Goal: Task Accomplishment & Management: Use online tool/utility

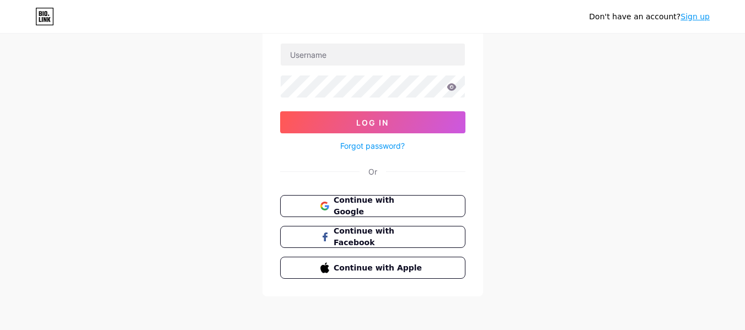
scroll to position [76, 0]
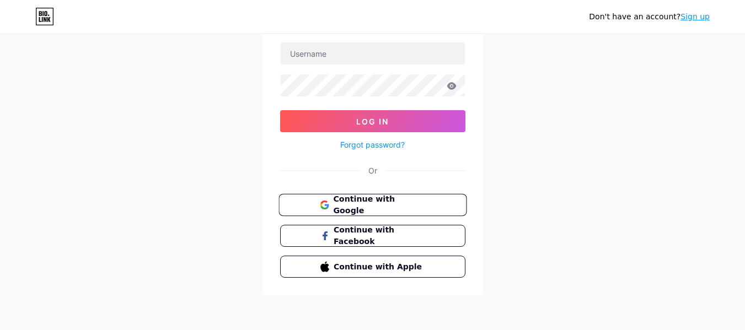
click at [355, 205] on span "Continue with Google" at bounding box center [379, 206] width 92 height 24
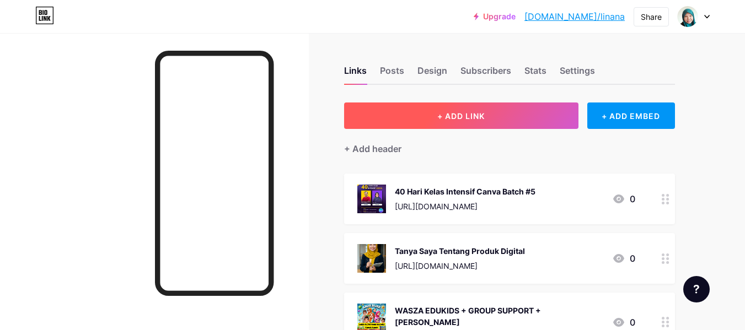
click at [461, 116] on span "+ ADD LINK" at bounding box center [461, 115] width 47 height 9
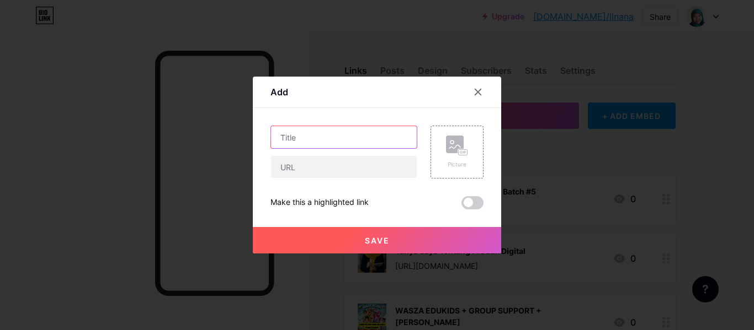
paste input "Template Gambar Passport"
type input "Template Gambar Passport"
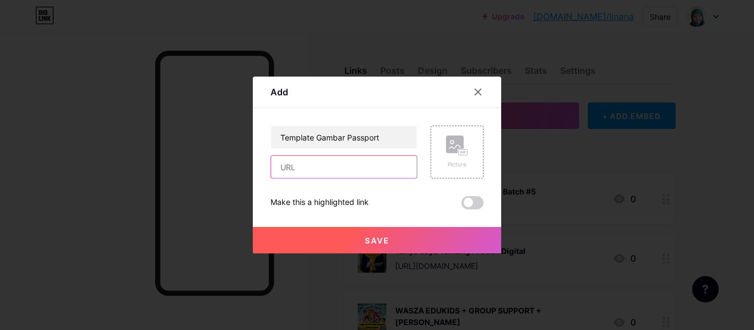
click at [321, 169] on input "text" at bounding box center [344, 167] width 146 height 22
paste input "[URL][DOMAIN_NAME]"
type input "[URL][DOMAIN_NAME]"
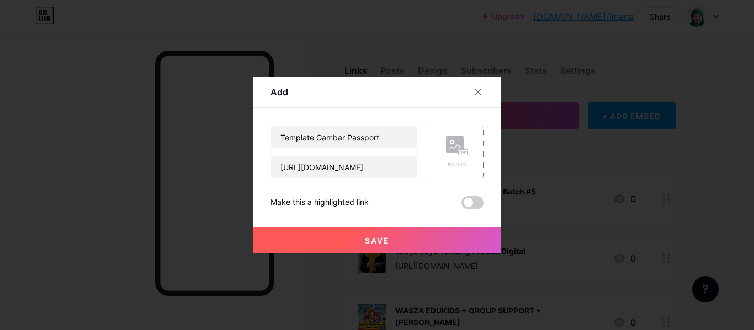
click at [455, 145] on rect at bounding box center [455, 145] width 18 height 18
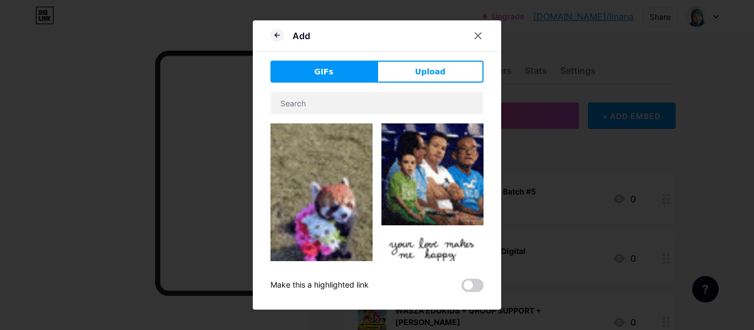
click at [435, 83] on div "GIFs Upload Content YouTube Play YouTube video without leaving your page. ADD V…" at bounding box center [376, 177] width 213 height 232
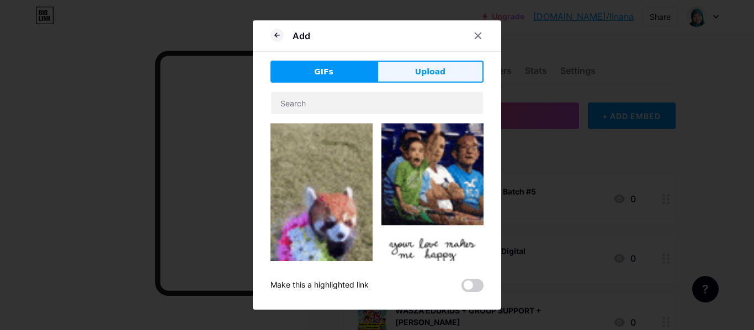
click at [433, 77] on span "Upload" at bounding box center [430, 72] width 30 height 12
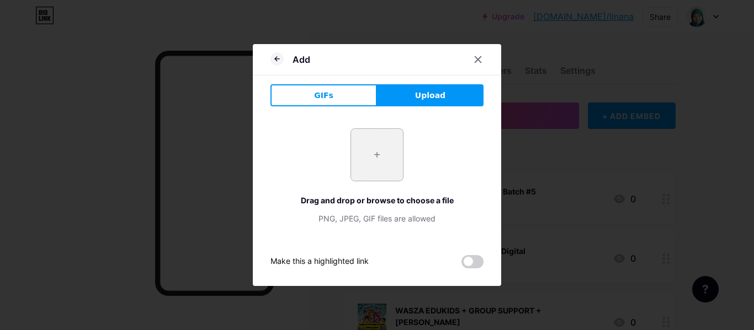
click at [381, 167] on input "file" at bounding box center [377, 155] width 52 height 52
click at [369, 150] on input "file" at bounding box center [377, 155] width 52 height 52
type input "C:\fakepath\photo_2025-10-06_16-36-37.jpg"
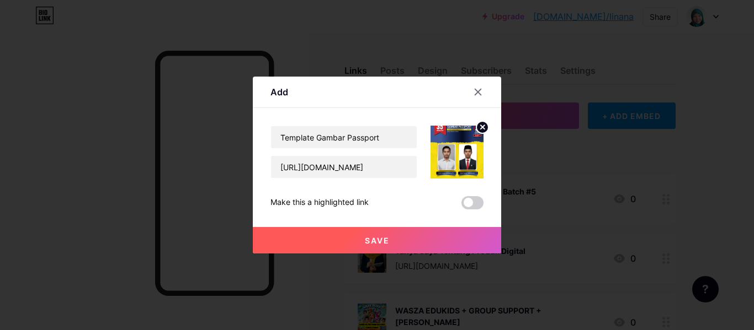
click at [452, 154] on img at bounding box center [456, 152] width 53 height 53
click at [365, 236] on span "Save" at bounding box center [377, 240] width 25 height 9
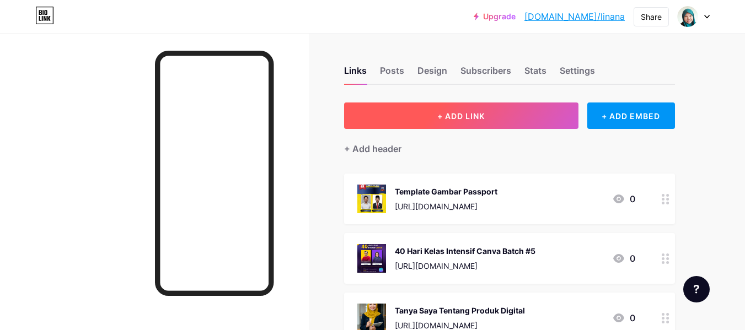
click at [479, 115] on span "+ ADD LINK" at bounding box center [461, 115] width 47 height 9
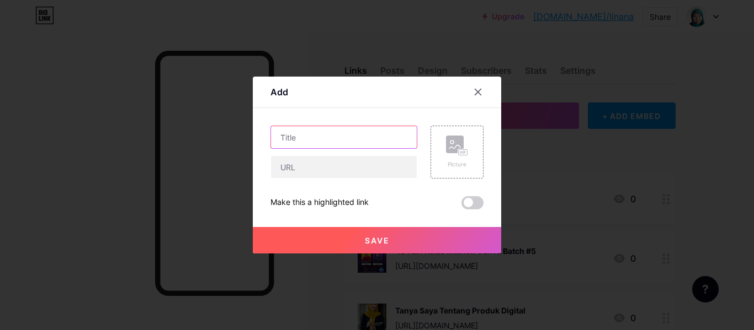
click at [348, 139] on input "text" at bounding box center [344, 137] width 146 height 22
paste input "Template Graduasi"
type input "Template Graduasi"
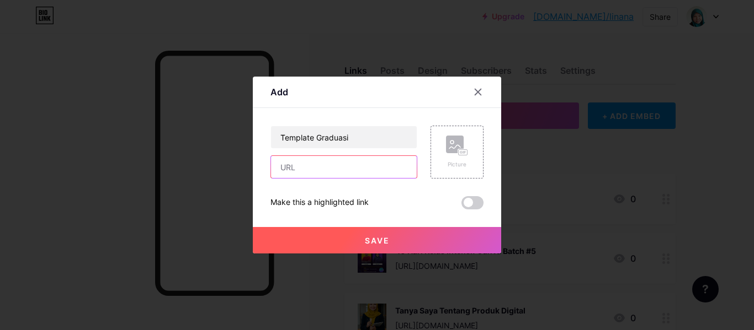
click at [362, 168] on input "text" at bounding box center [344, 167] width 146 height 22
paste input "[URL][DOMAIN_NAME]"
type input "[URL][DOMAIN_NAME]"
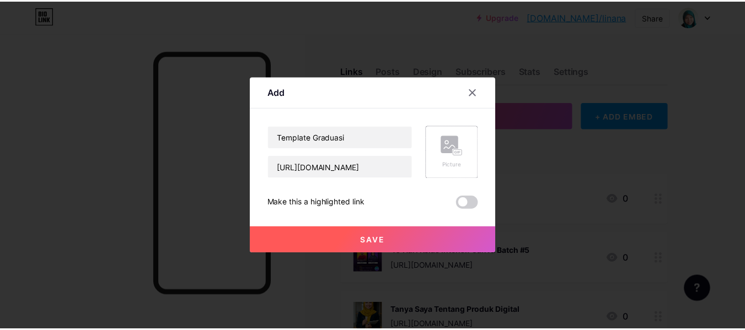
scroll to position [0, 0]
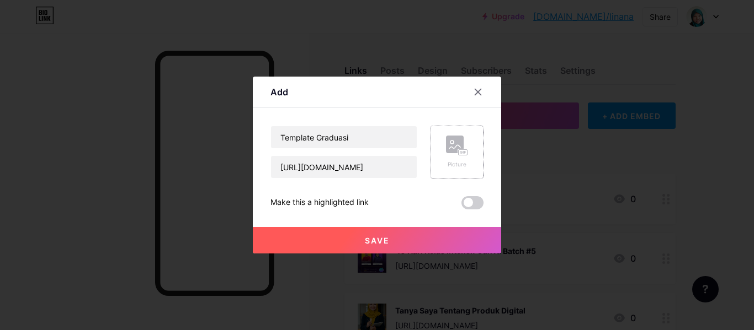
click at [466, 154] on rect at bounding box center [462, 153] width 9 height 6
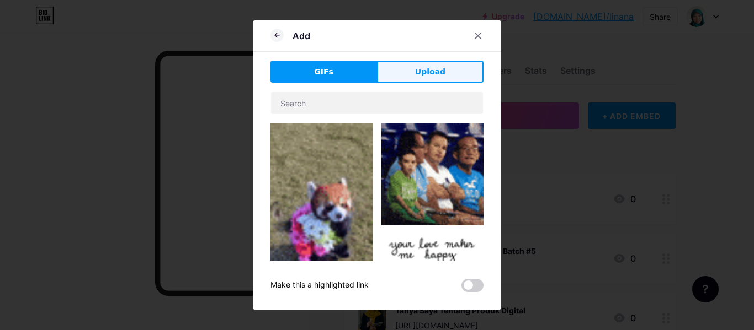
click at [434, 70] on span "Upload" at bounding box center [430, 72] width 30 height 12
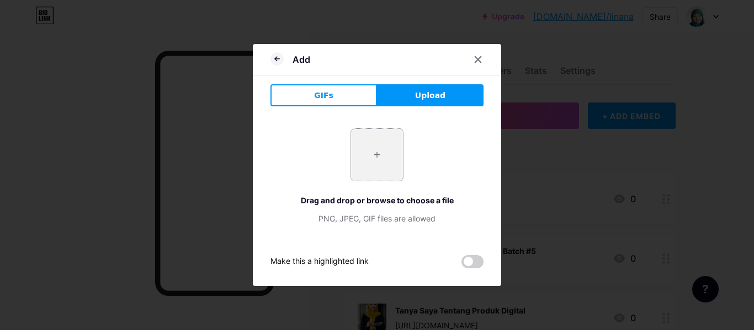
click at [383, 148] on input "file" at bounding box center [377, 155] width 52 height 52
type input "C:\fakepath\photo_2025-10-09_07-46-51 (2).jpg"
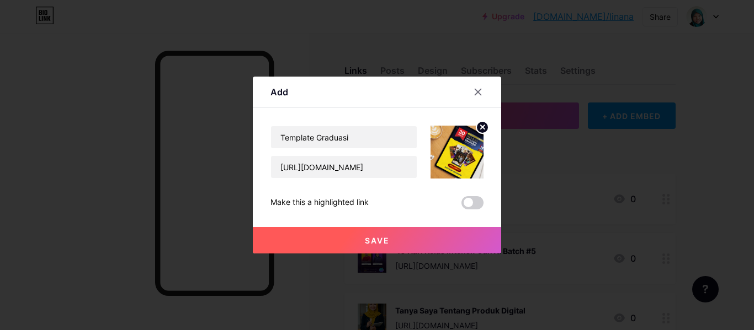
click at [461, 156] on img at bounding box center [456, 152] width 53 height 53
click at [357, 234] on button "Save" at bounding box center [377, 240] width 248 height 26
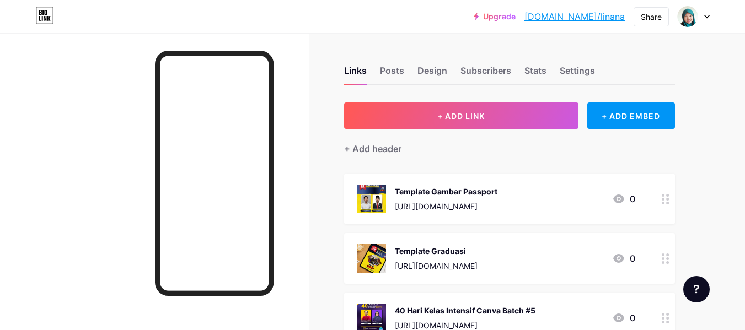
click at [600, 17] on link "[DOMAIN_NAME]/linana" at bounding box center [575, 16] width 100 height 13
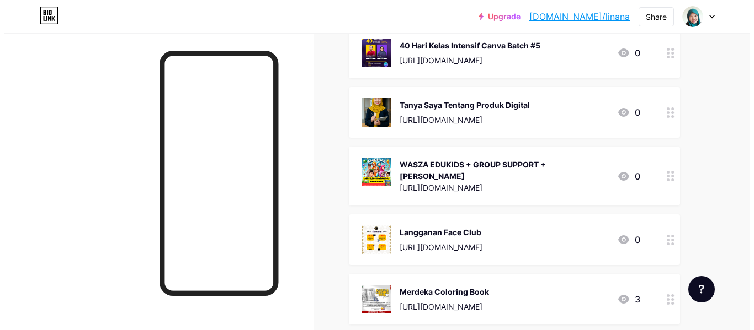
scroll to position [331, 0]
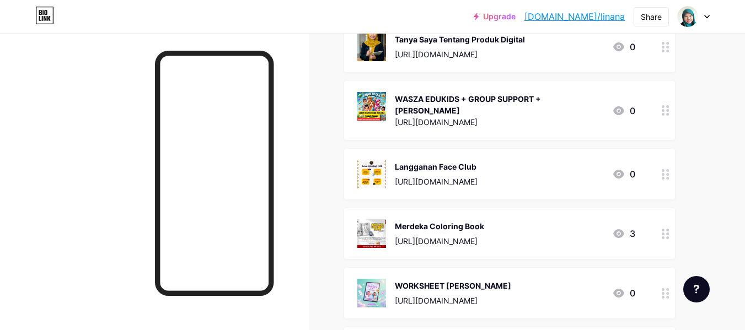
click at [478, 176] on div "[URL][DOMAIN_NAME]" at bounding box center [436, 182] width 83 height 12
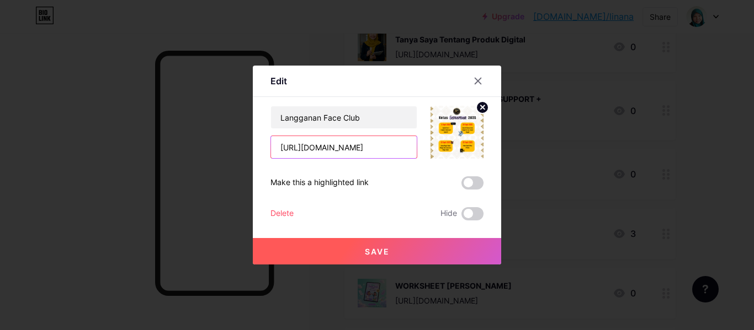
click at [336, 149] on input "[URL][DOMAIN_NAME]" at bounding box center [344, 147] width 146 height 22
paste input "[DOMAIN_NAME][URL]"
type input "[URL][DOMAIN_NAME]"
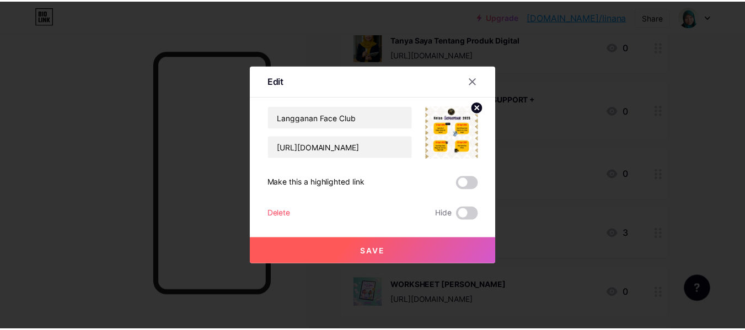
scroll to position [0, 0]
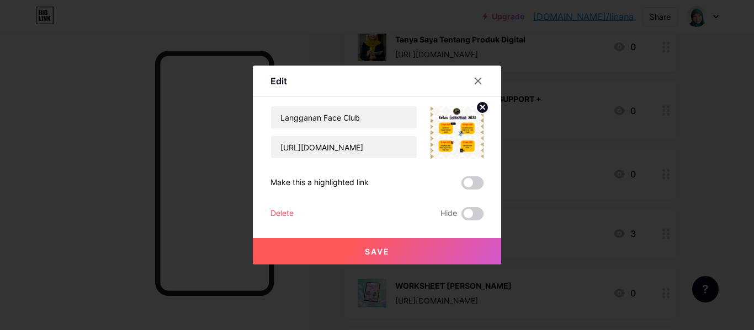
click at [371, 253] on span "Save" at bounding box center [377, 251] width 25 height 9
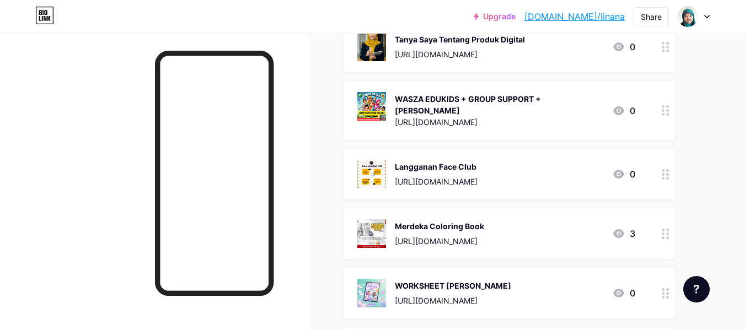
click at [377, 161] on img at bounding box center [372, 174] width 29 height 29
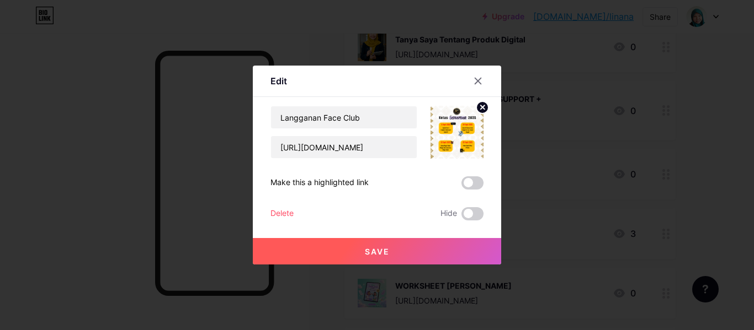
click at [484, 108] on circle at bounding box center [482, 108] width 12 height 12
click at [462, 131] on rect at bounding box center [462, 133] width 9 height 6
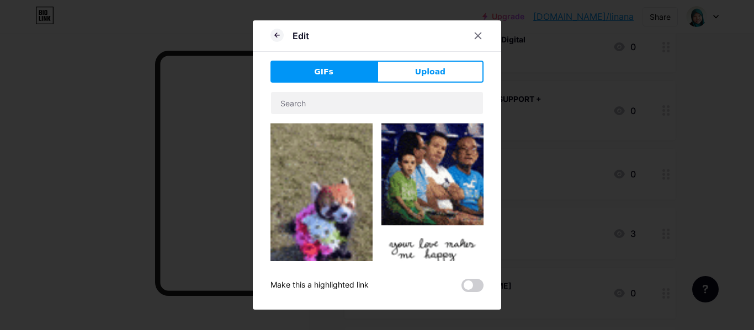
click at [430, 74] on span "Upload" at bounding box center [430, 72] width 30 height 12
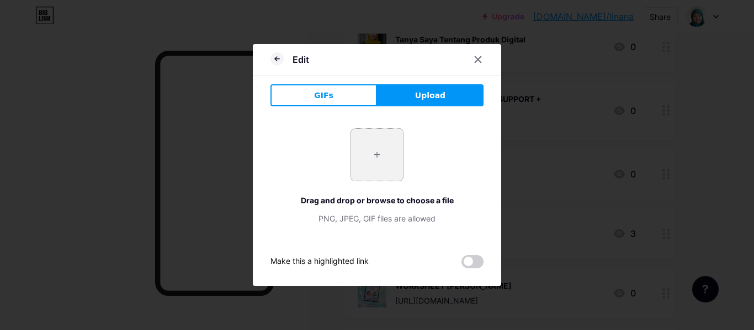
click at [390, 154] on input "file" at bounding box center [377, 155] width 52 height 52
type input "C:\fakepath\Kelebihan Join Face Club Lebih 150 Modul Pembelajaran Sedia Ada – T…"
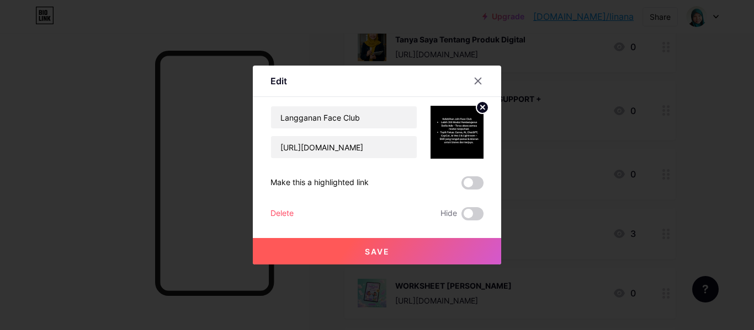
click at [370, 254] on span "Save" at bounding box center [377, 251] width 25 height 9
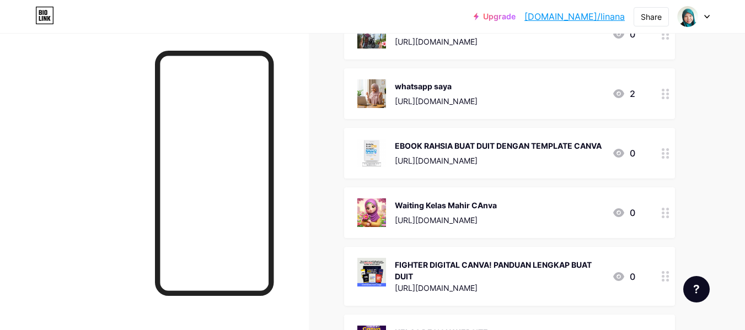
scroll to position [662, 0]
